Goal: Check status

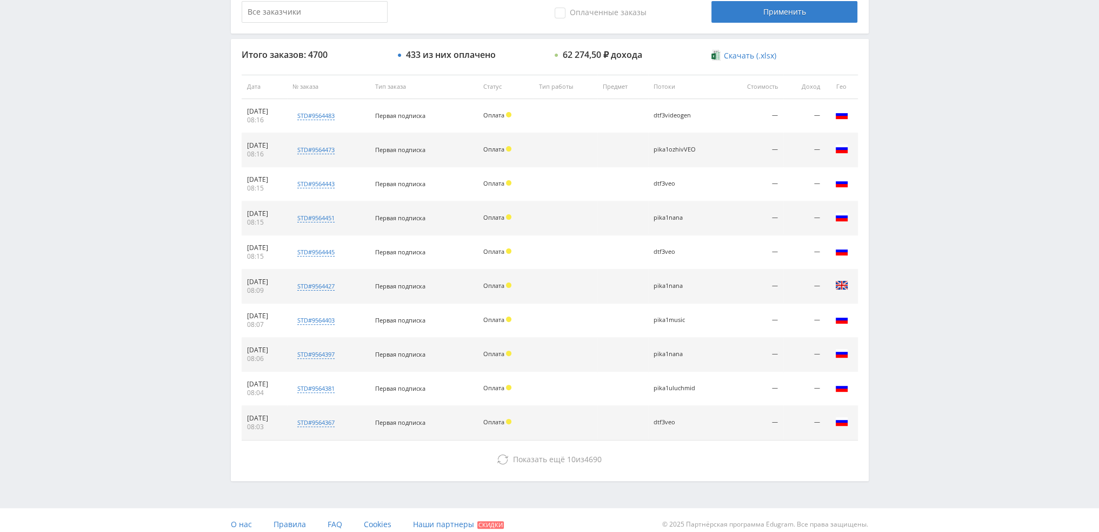
scroll to position [374, 0]
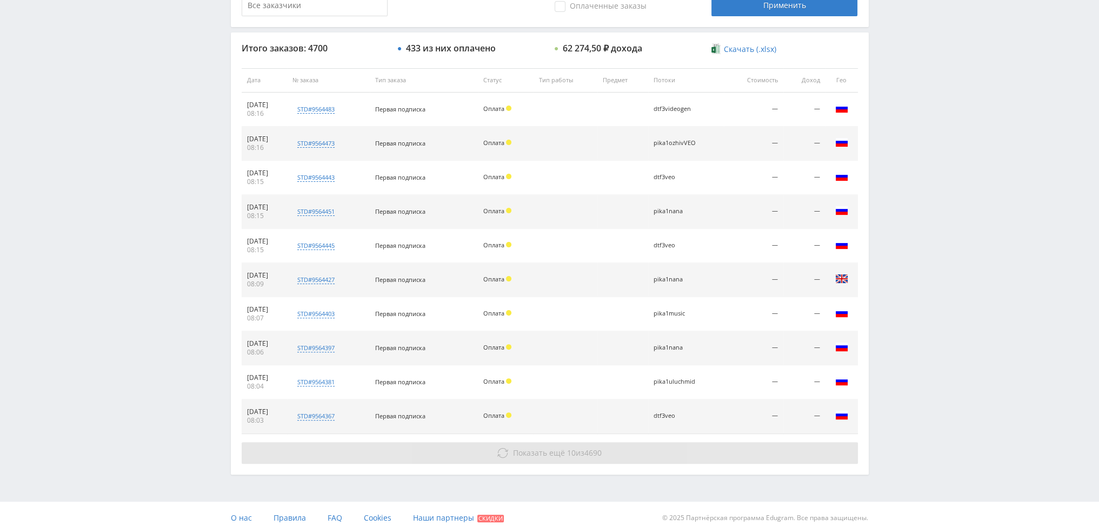
click at [555, 451] on span "Показать ещё" at bounding box center [539, 452] width 52 height 10
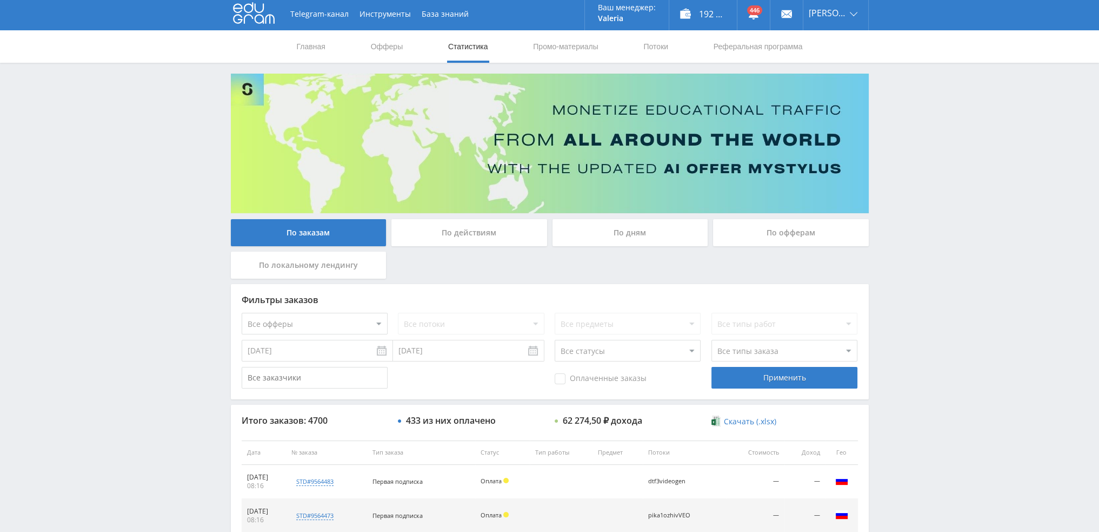
scroll to position [0, 0]
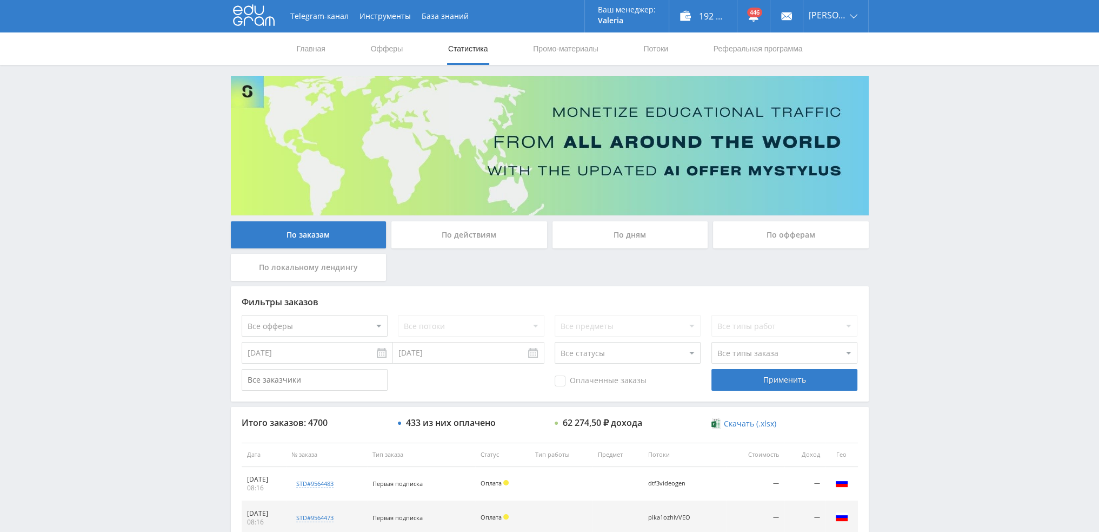
click at [625, 242] on div "По дням" at bounding box center [631, 234] width 156 height 27
click at [0, 0] on input "По дням" at bounding box center [0, 0] width 0 height 0
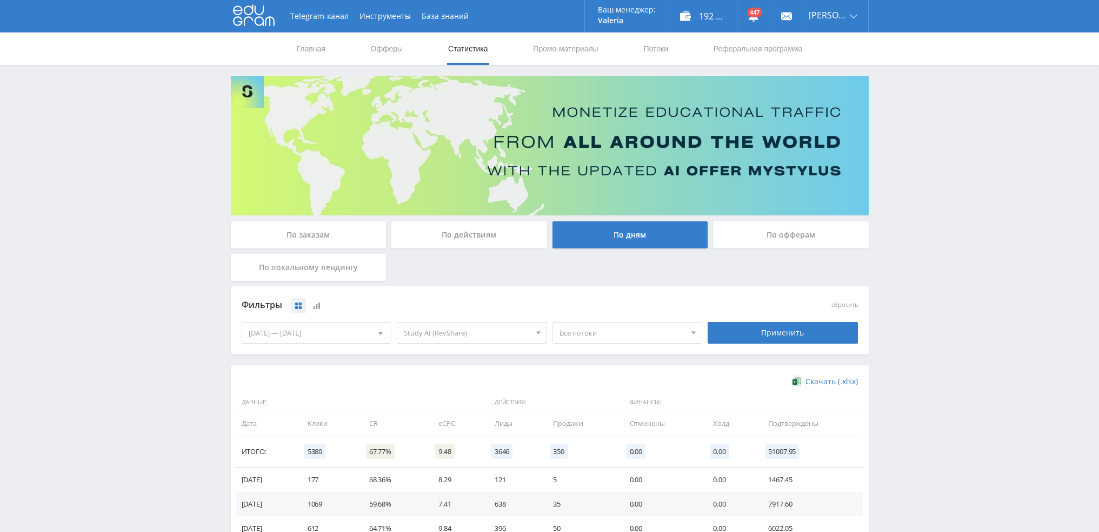
scroll to position [175, 0]
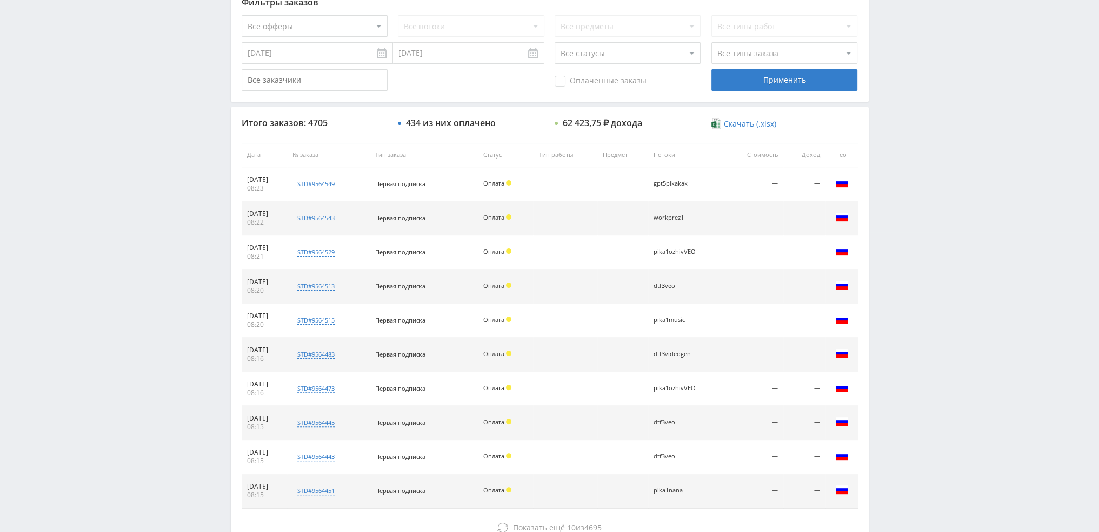
scroll to position [104, 0]
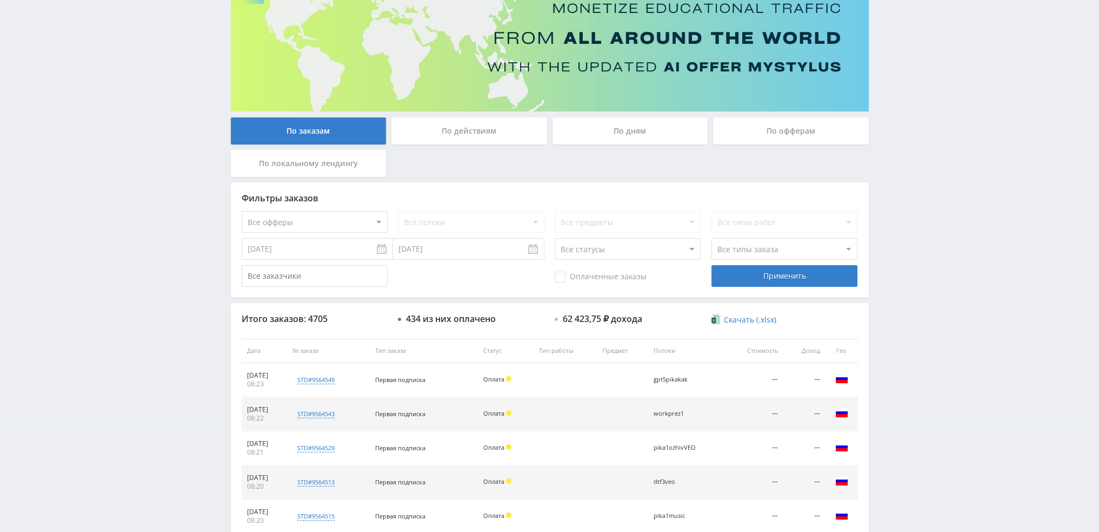
click at [635, 137] on div "По дням" at bounding box center [631, 130] width 156 height 27
click at [0, 0] on input "По дням" at bounding box center [0, 0] width 0 height 0
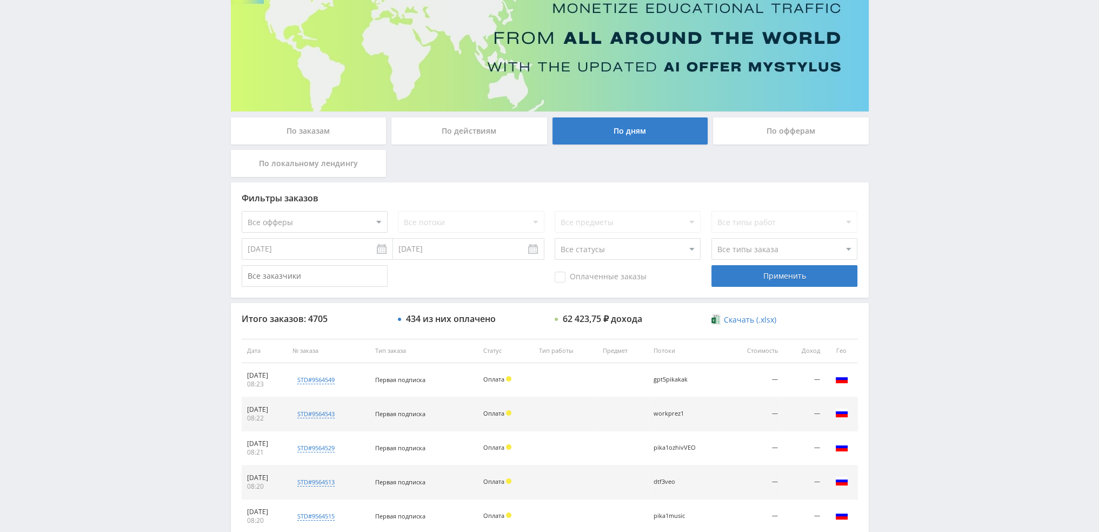
scroll to position [0, 0]
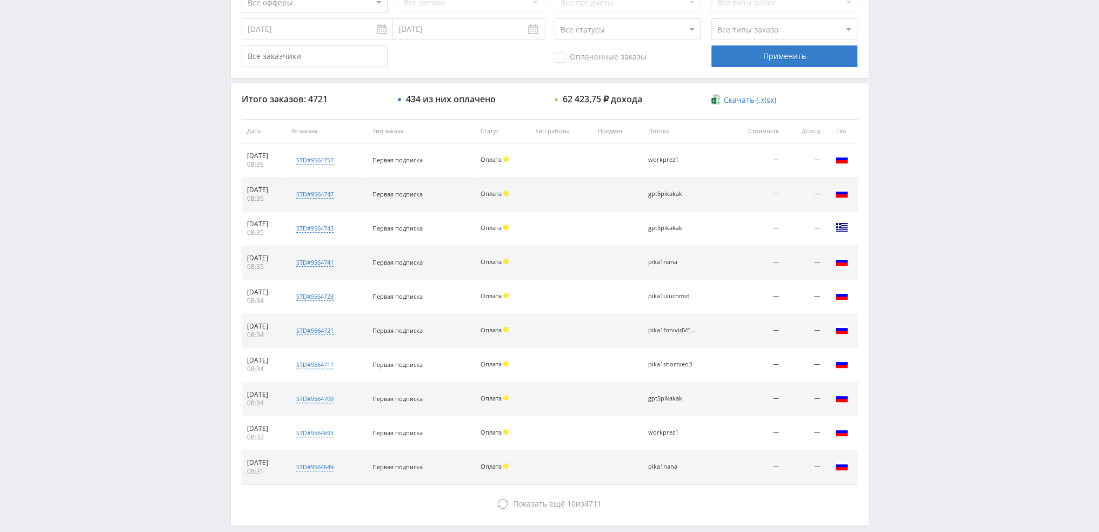
scroll to position [324, 0]
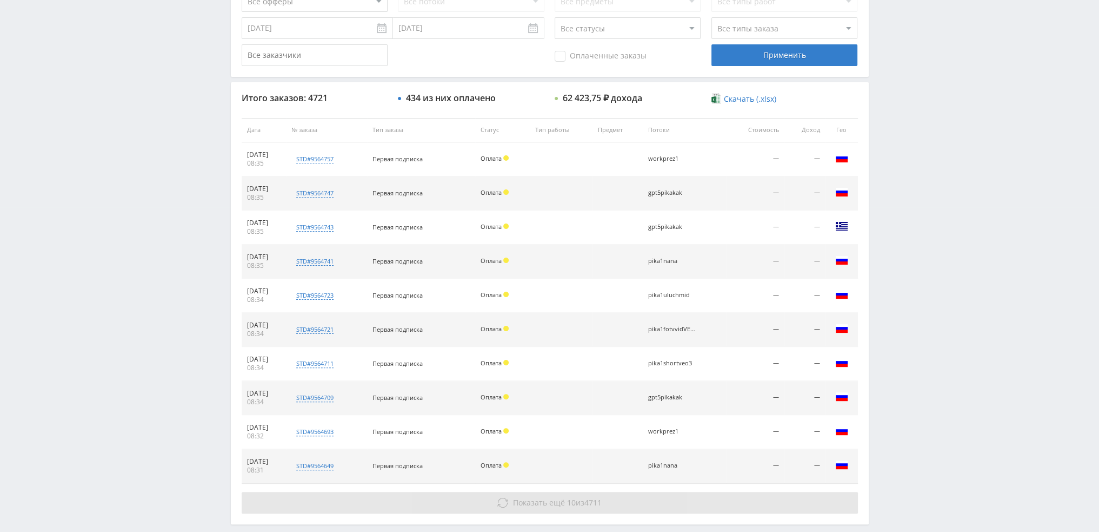
click at [602, 501] on span "4711" at bounding box center [593, 502] width 17 height 10
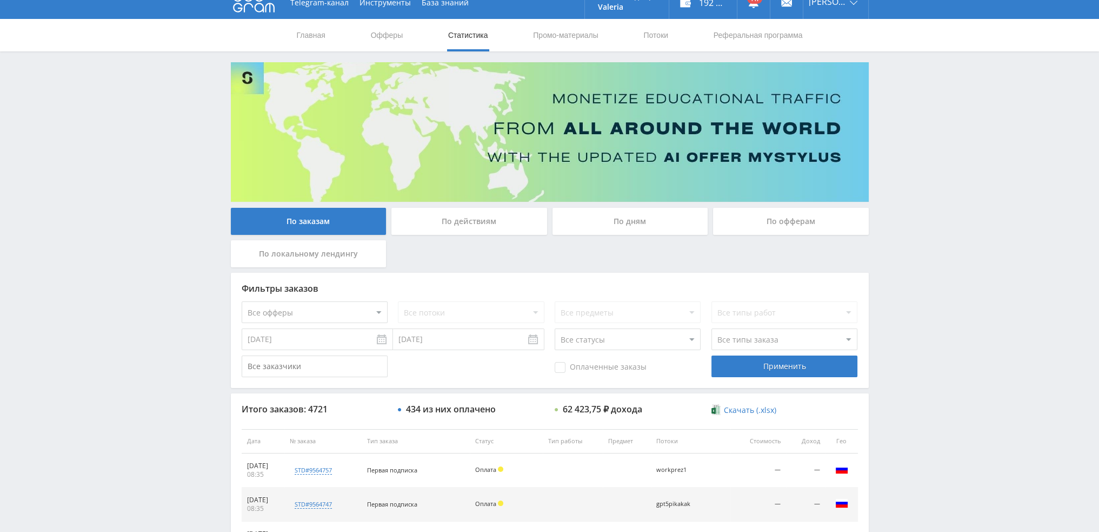
scroll to position [11, 0]
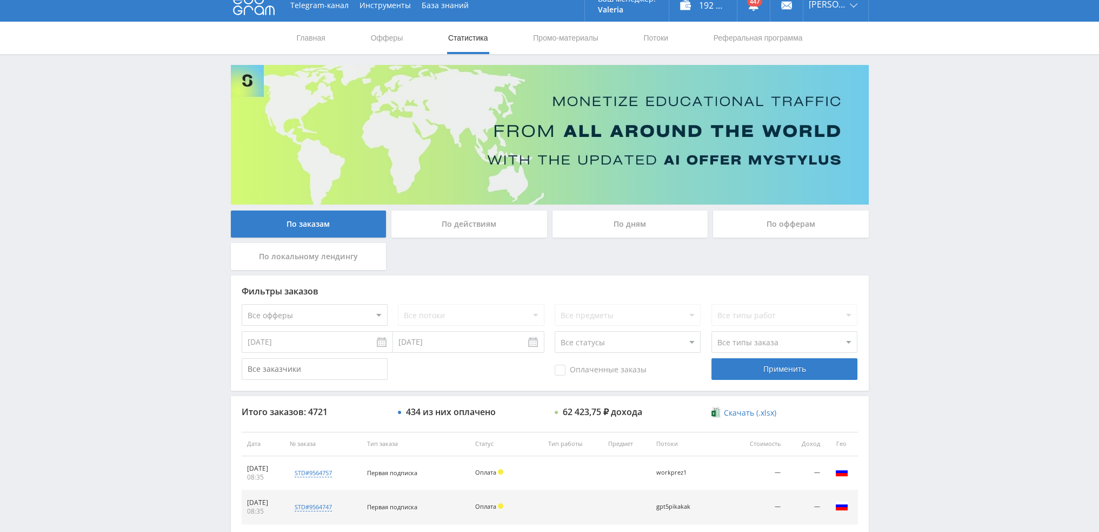
click at [628, 222] on div "По дням" at bounding box center [631, 223] width 156 height 27
click at [0, 0] on input "По дням" at bounding box center [0, 0] width 0 height 0
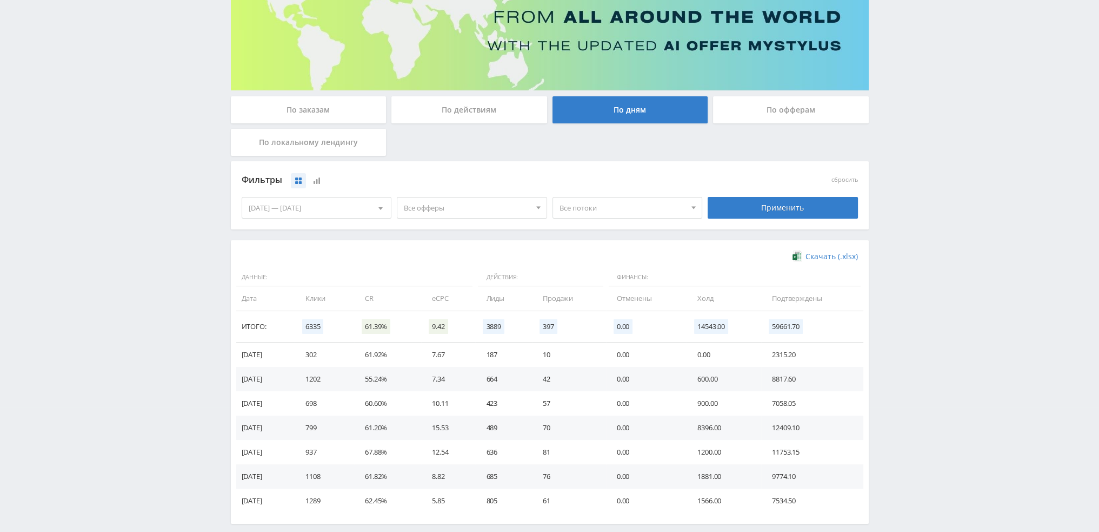
scroll to position [175, 0]
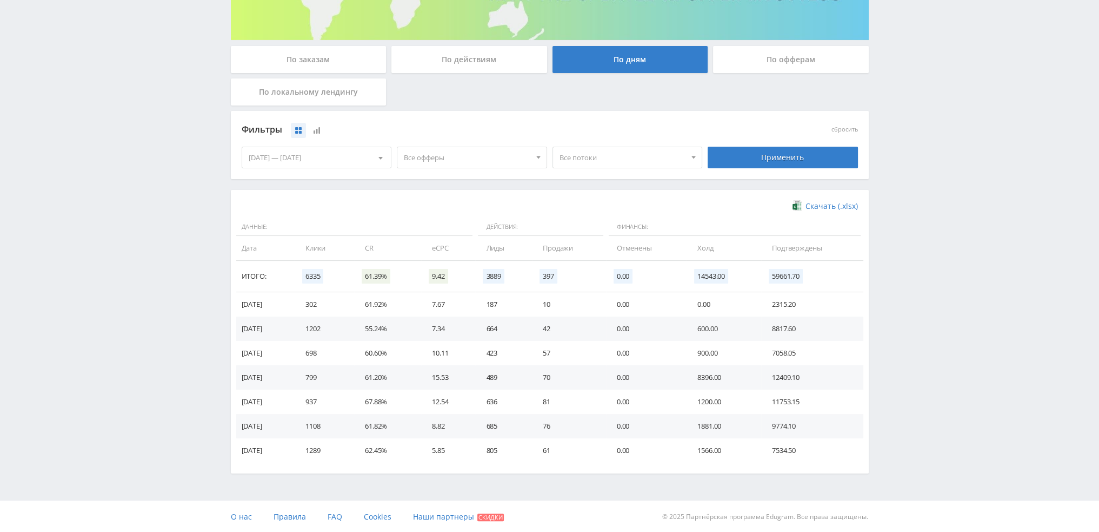
click at [464, 68] on div "По действиям" at bounding box center [470, 59] width 156 height 27
click at [0, 0] on input "По действиям" at bounding box center [0, 0] width 0 height 0
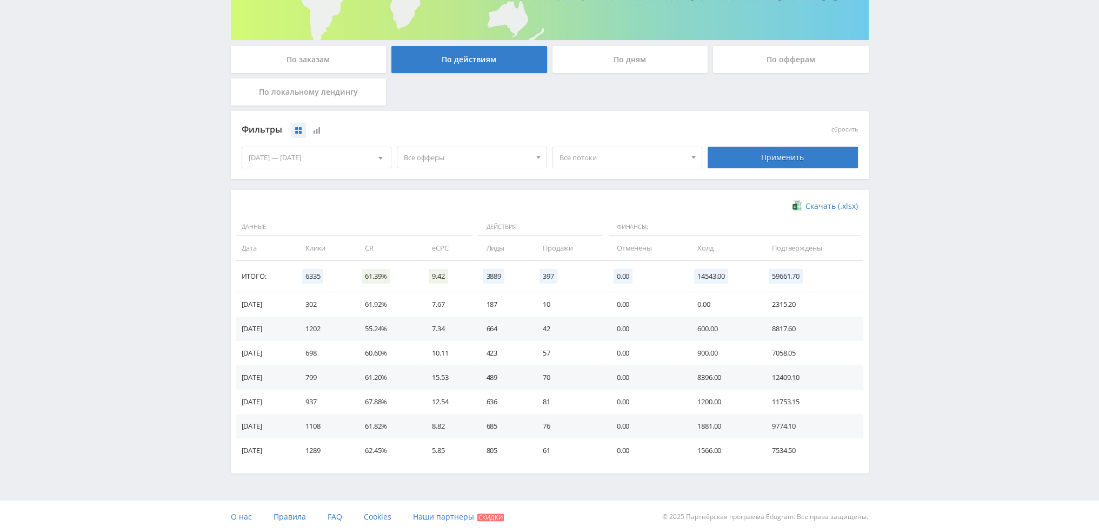
scroll to position [0, 0]
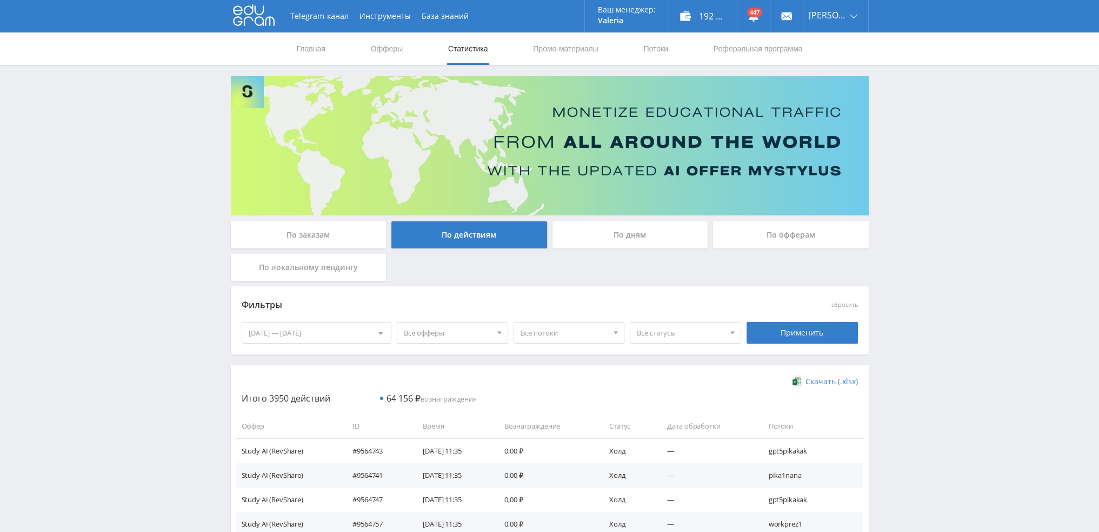
click at [688, 336] on span "Все статусы" at bounding box center [681, 332] width 88 height 21
click at [662, 388] on button "Подтвержден" at bounding box center [686, 382] width 110 height 15
click at [774, 330] on div "Применить" at bounding box center [802, 333] width 111 height 22
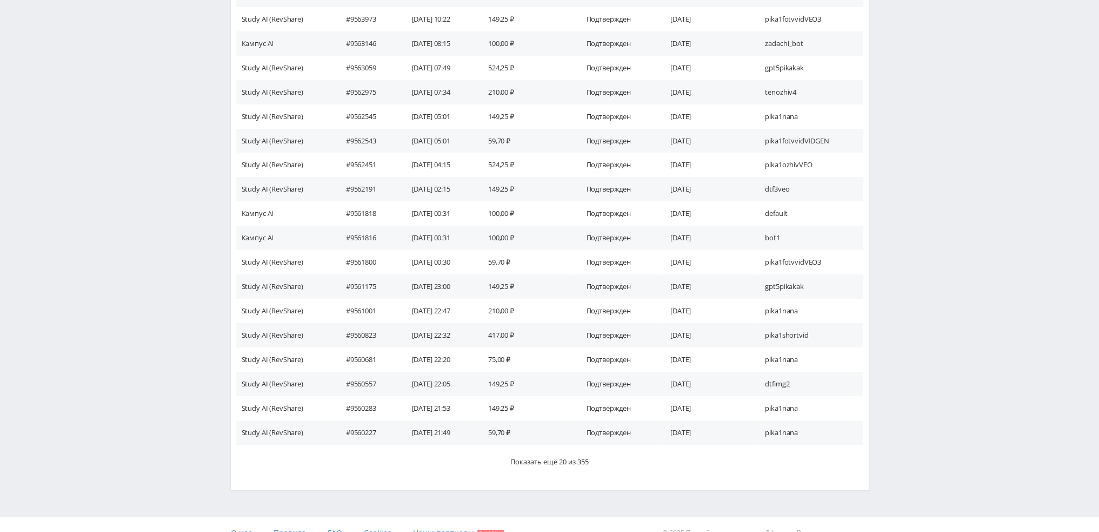
scroll to position [487, 0]
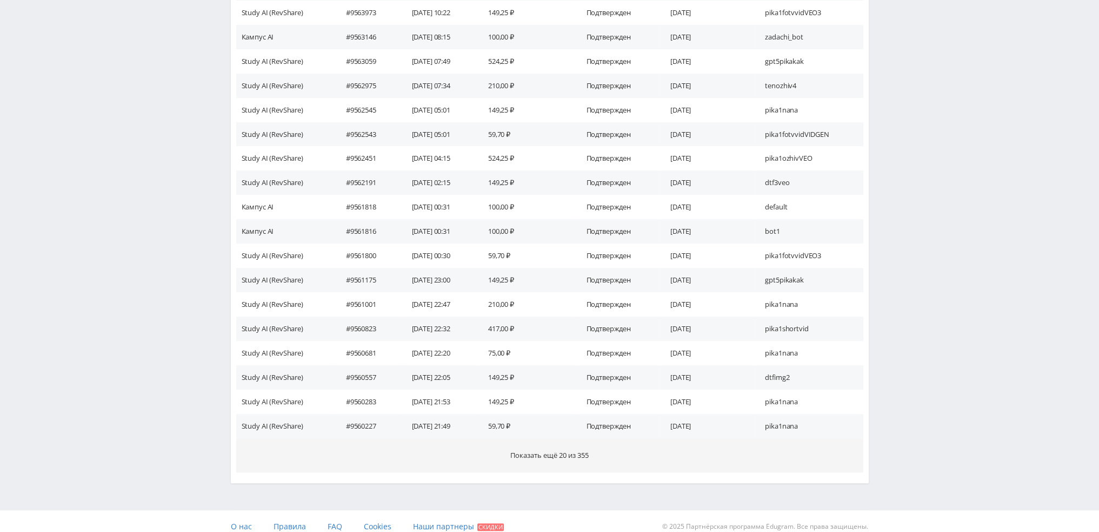
click at [750, 447] on button "Показать ещё 20 из 355" at bounding box center [549, 455] width 627 height 34
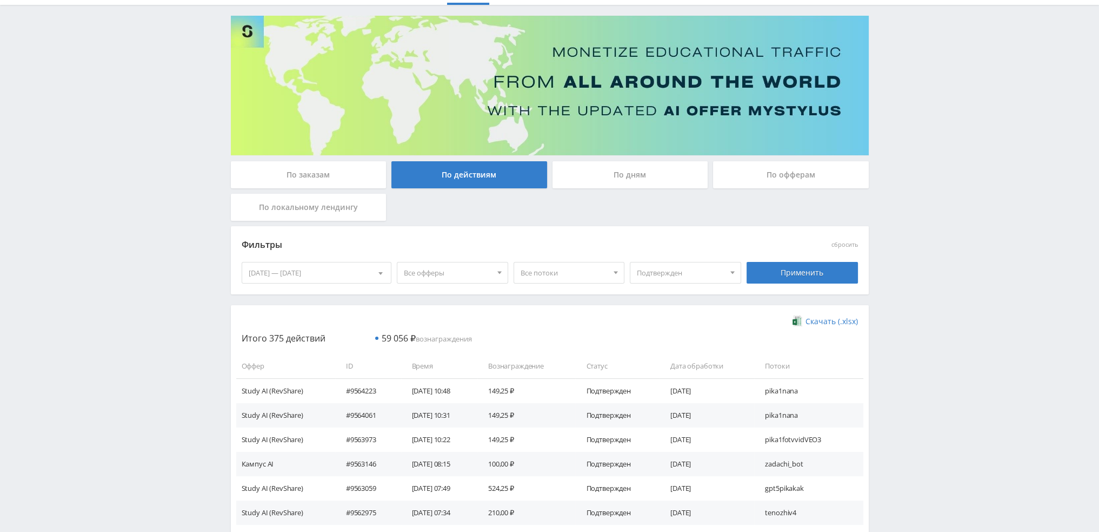
scroll to position [54, 0]
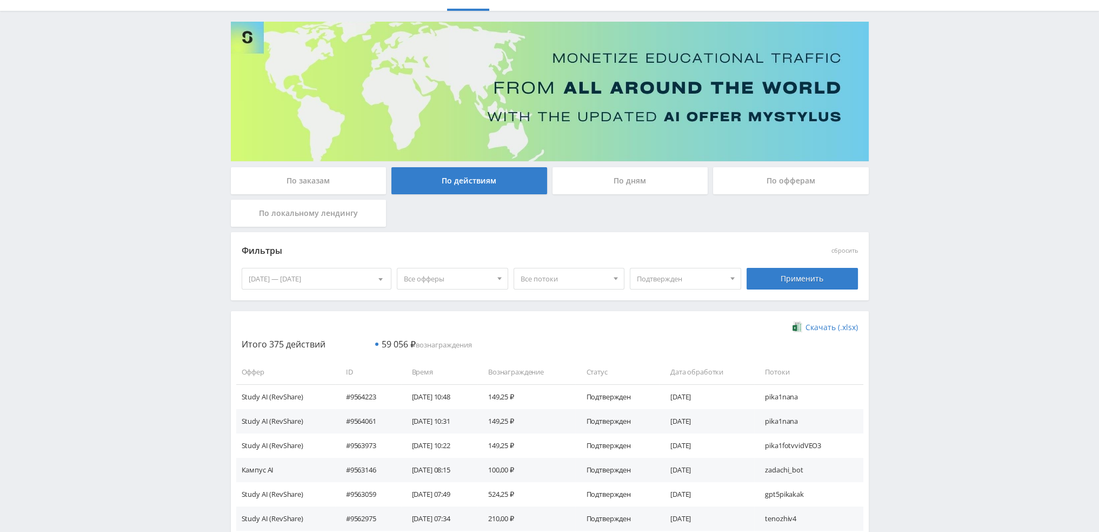
click at [562, 275] on span "Все потоки" at bounding box center [565, 278] width 88 height 21
click at [567, 363] on button "dtf3veo" at bounding box center [569, 360] width 110 height 15
click at [539, 348] on button "dtf3kling" at bounding box center [569, 345] width 110 height 15
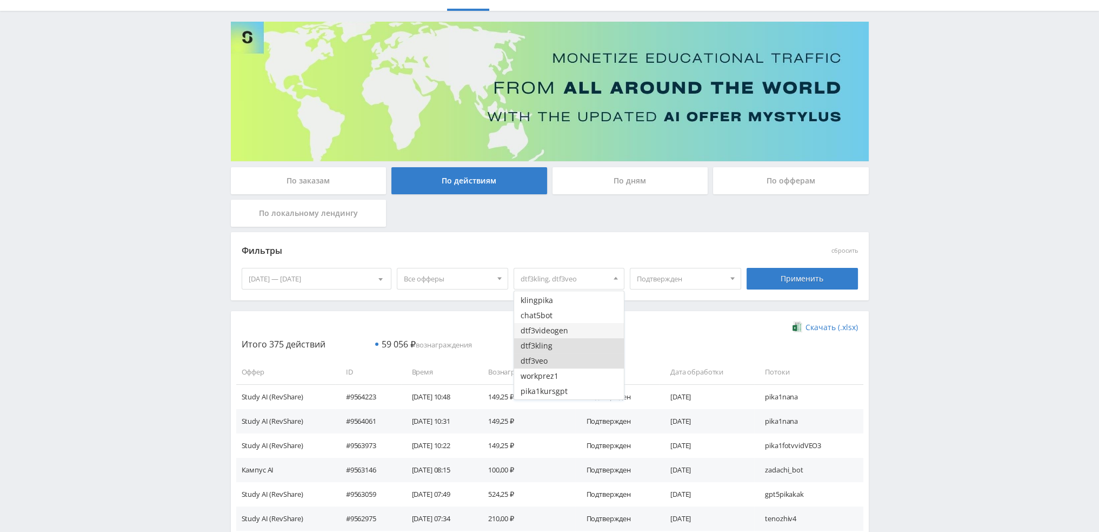
click at [551, 326] on button "dtf3videogen" at bounding box center [569, 330] width 110 height 15
click at [823, 272] on div "Применить" at bounding box center [802, 279] width 111 height 22
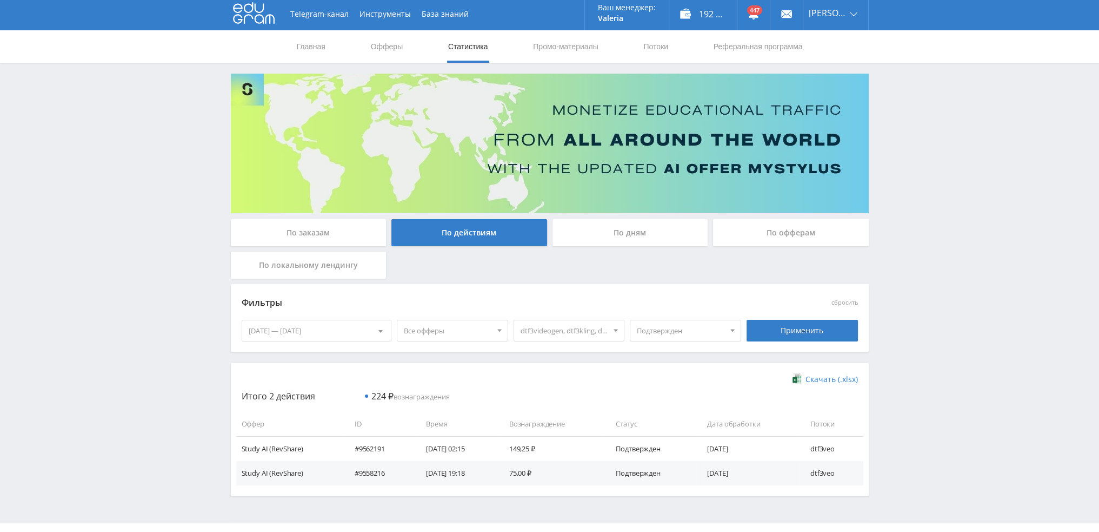
scroll to position [0, 0]
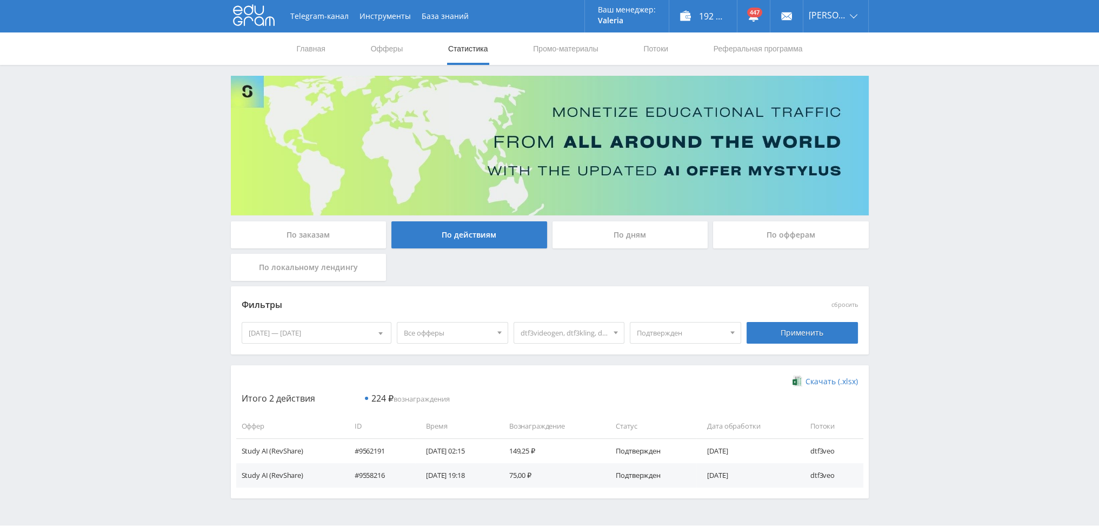
click at [650, 240] on div "По дням" at bounding box center [631, 234] width 156 height 27
click at [0, 0] on input "По дням" at bounding box center [0, 0] width 0 height 0
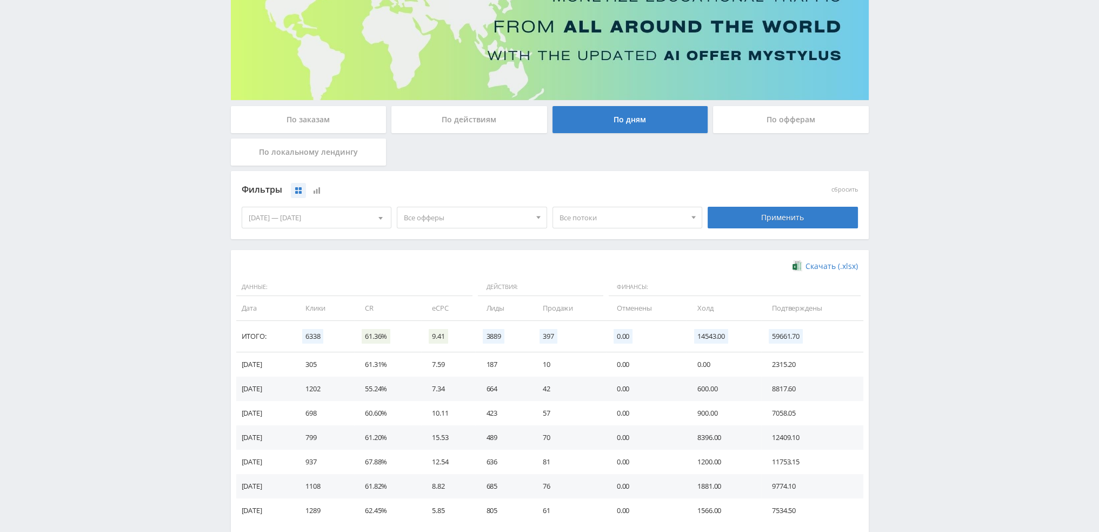
scroll to position [175, 0]
